Goal: Task Accomplishment & Management: Manage account settings

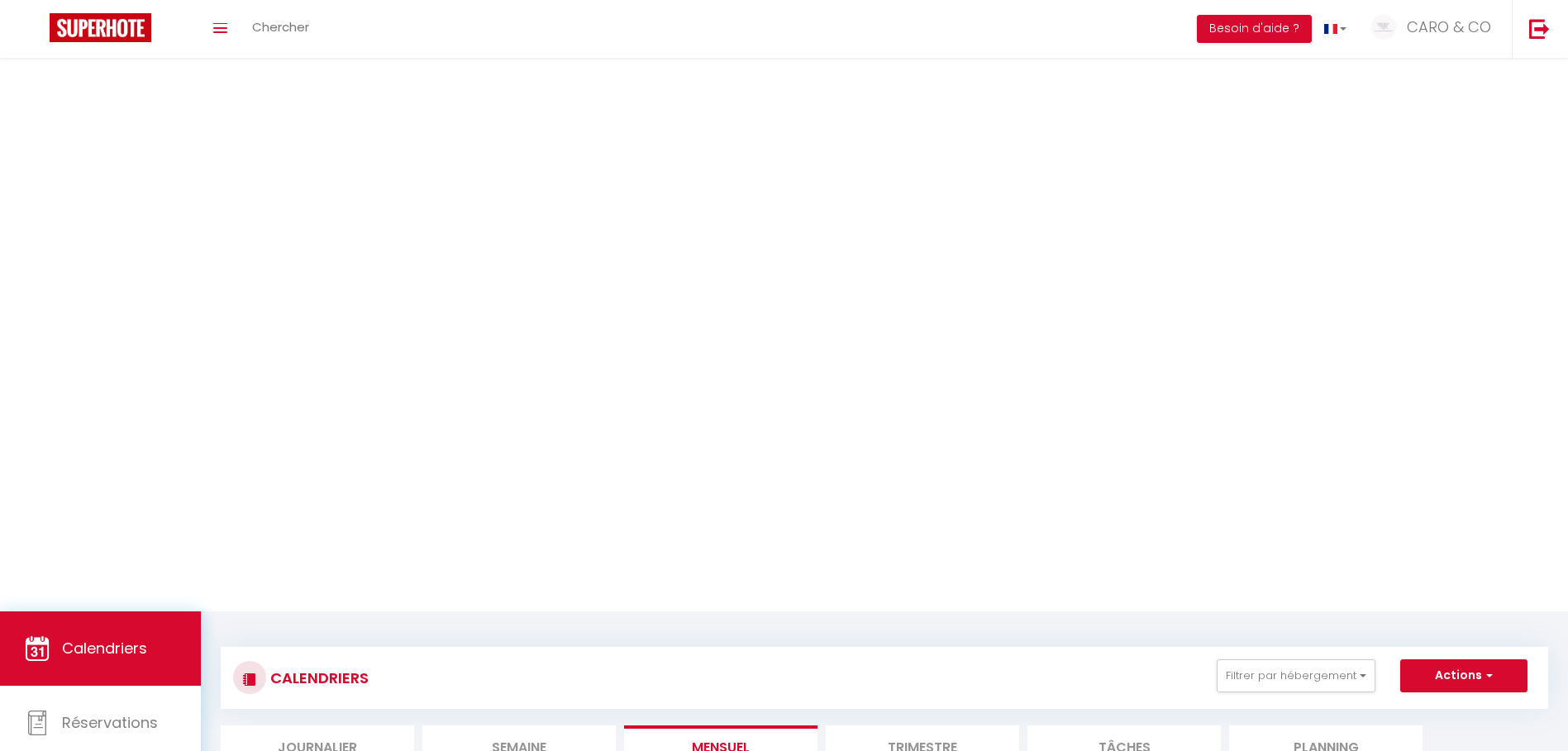
select select "2025"
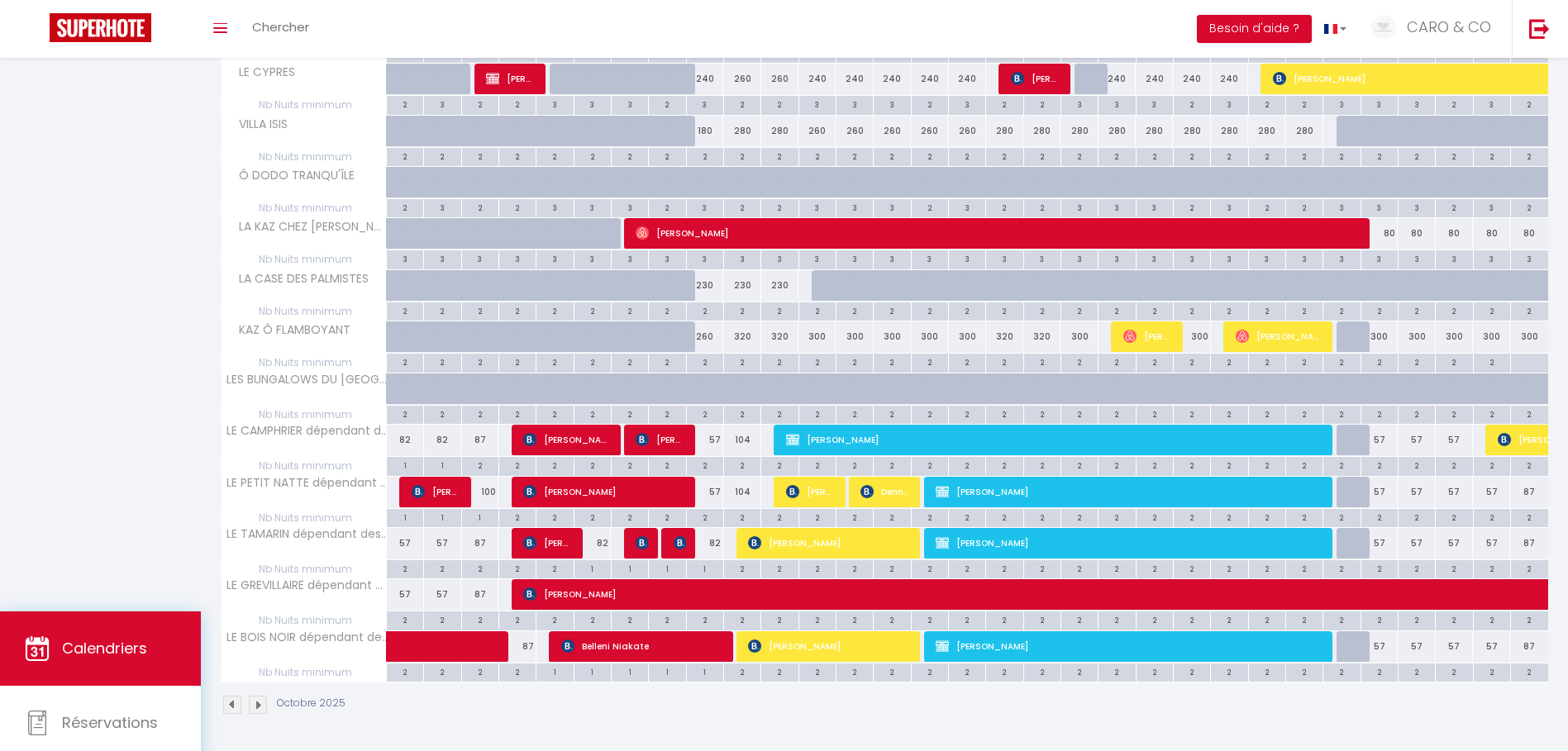
scroll to position [165, 0]
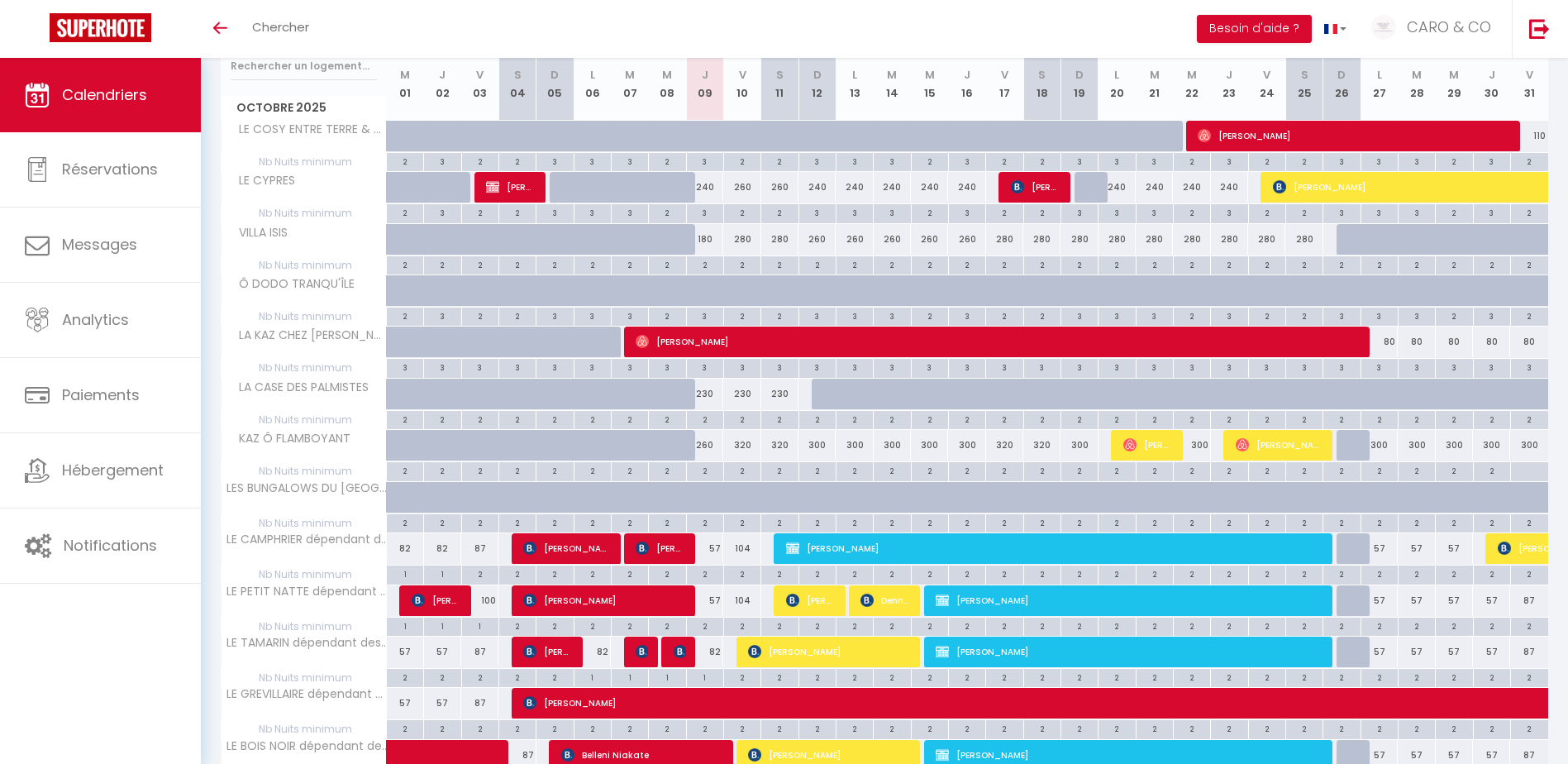
scroll to position [248, 0]
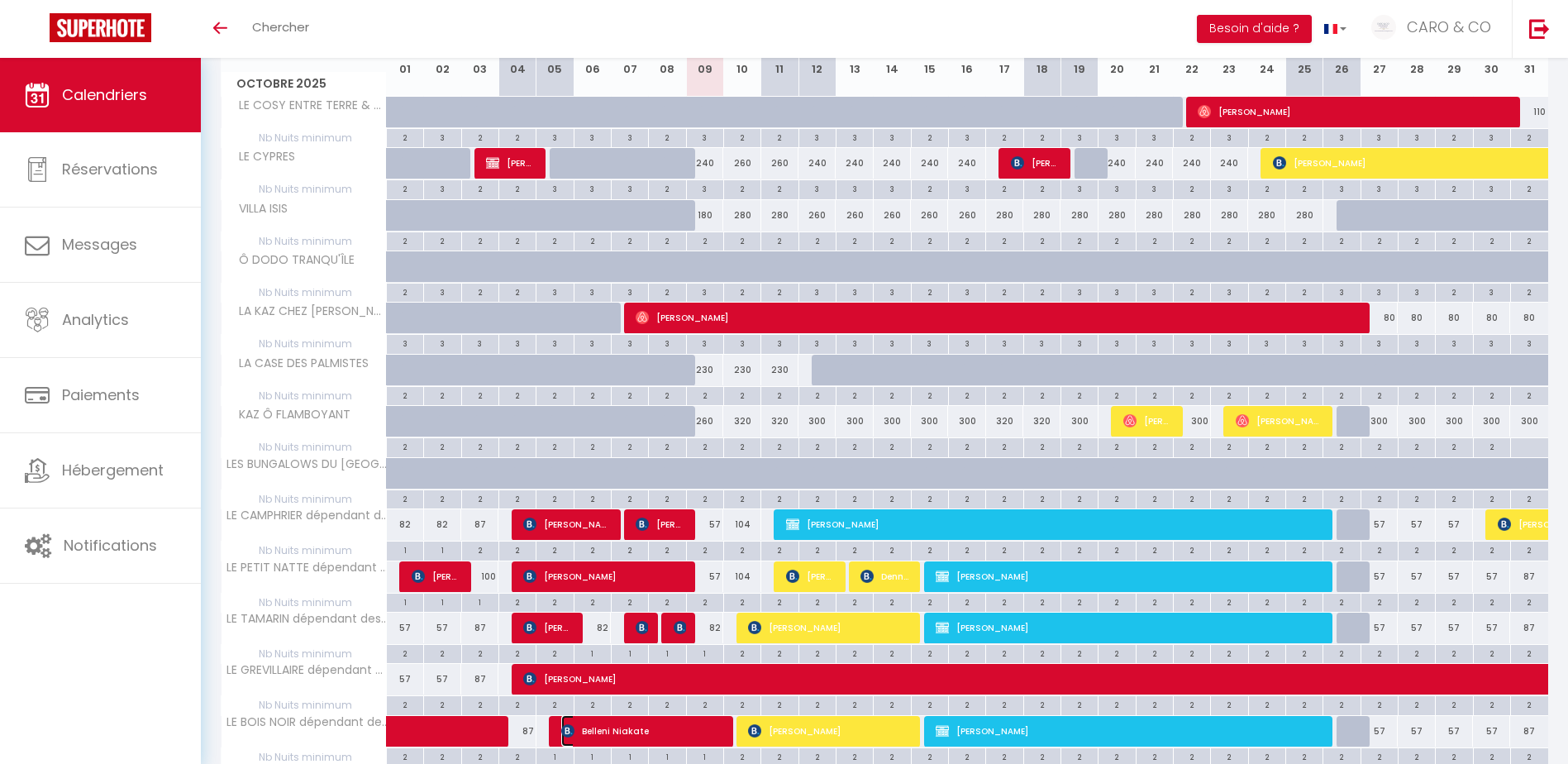
click at [676, 734] on span "Belleni Niakate" at bounding box center [641, 730] width 161 height 31
select select "OK"
select select "1"
select select "0"
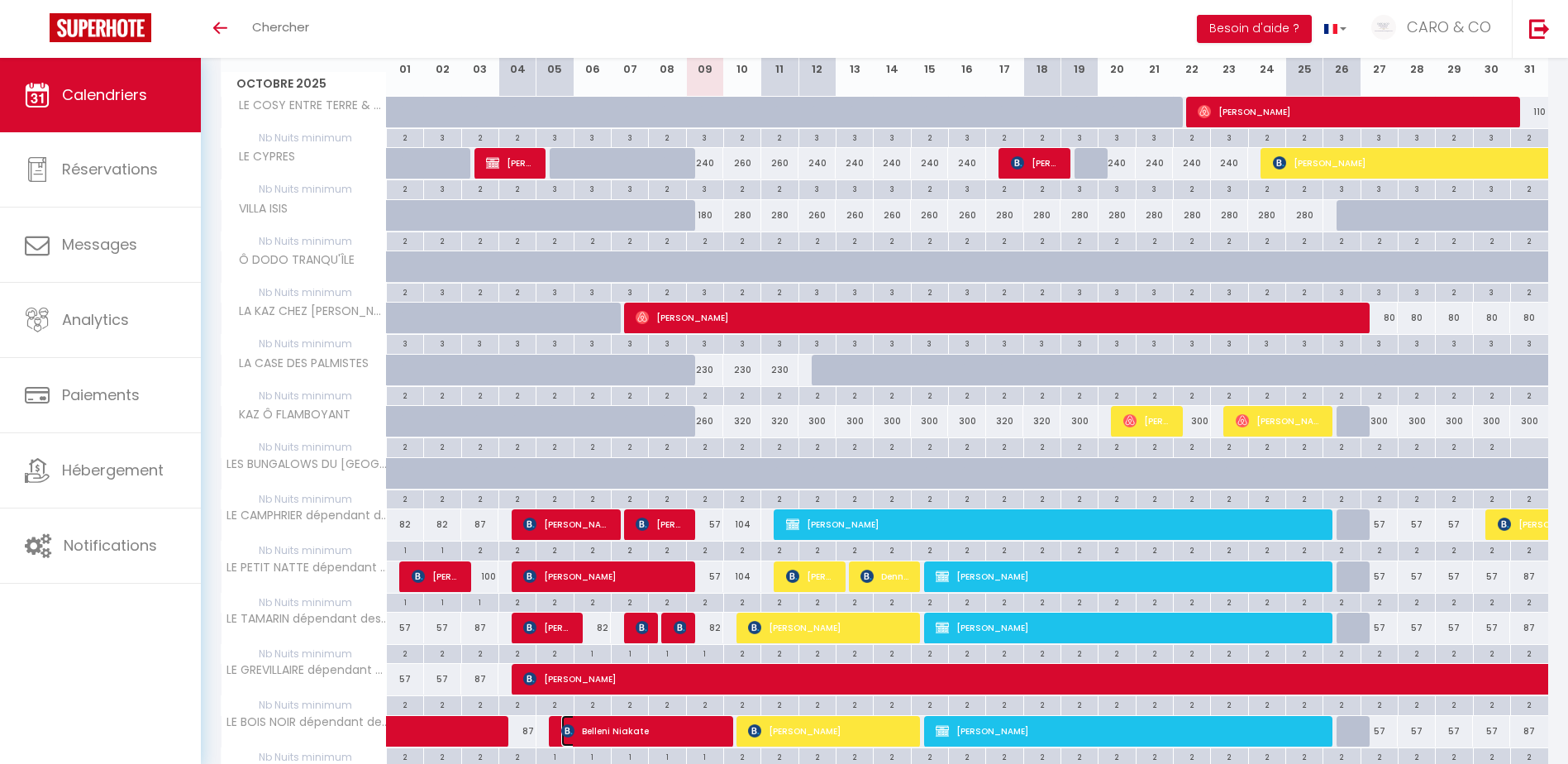
select select "1"
select select
